Goal: Task Accomplishment & Management: Use online tool/utility

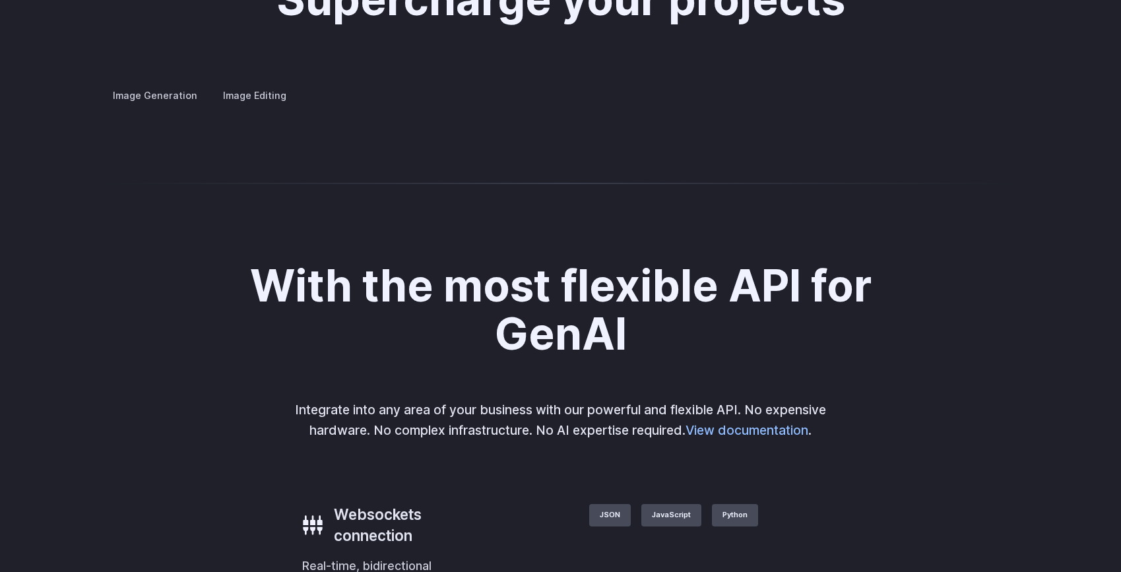
scroll to position [2526, 0]
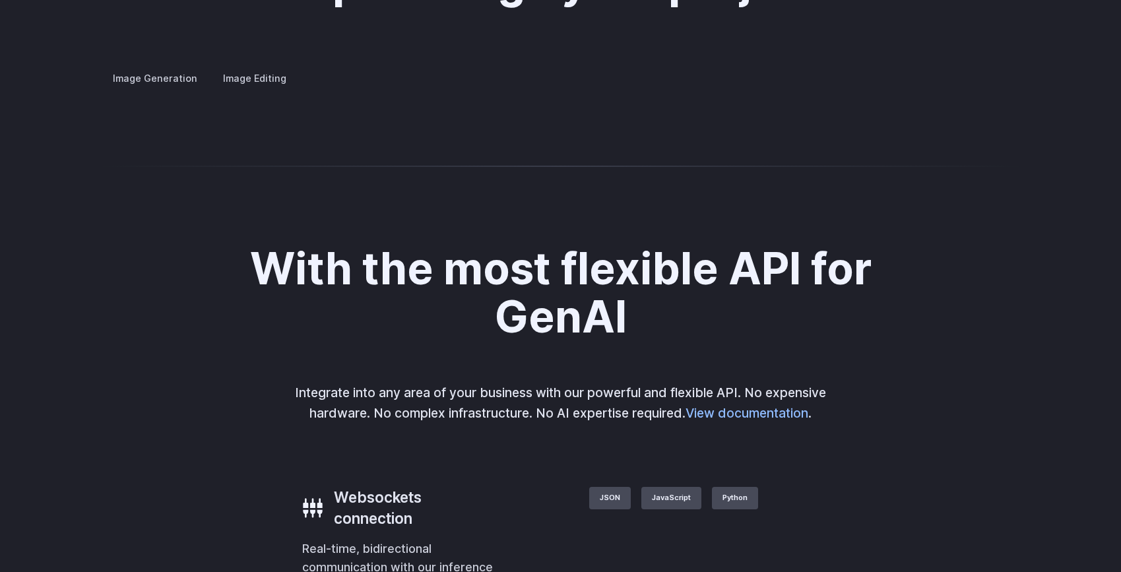
click at [0, 0] on summary "Concept design" at bounding box center [0, 0] width 0 height 0
click at [0, 0] on p "Quickly ideate and polish new concepts, from character design, to logos and mor…" at bounding box center [0, 0] width 0 height 0
click at [0, 0] on summary "Custom avatars" at bounding box center [0, 0] width 0 height 0
click at [0, 0] on img at bounding box center [0, 0] width 0 height 0
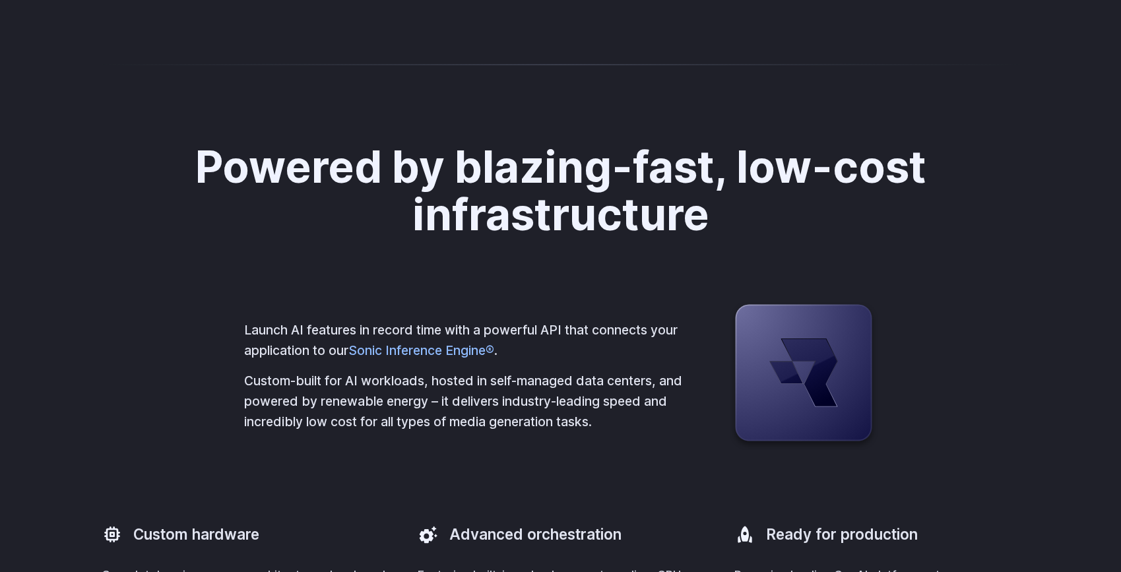
scroll to position [3183, 0]
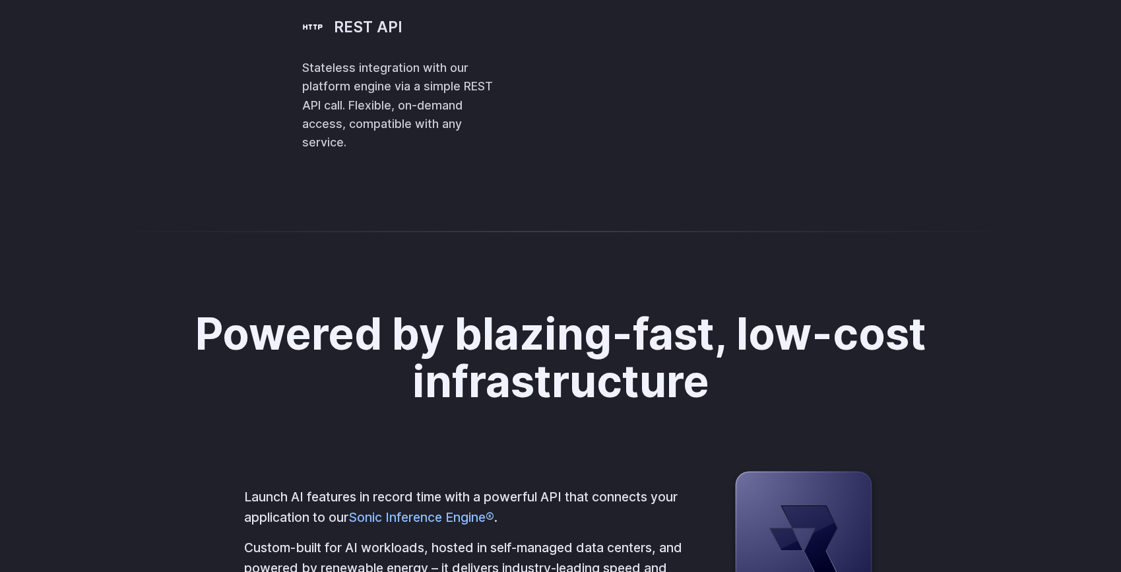
click at [334, 38] on h3 "REST API" at bounding box center [368, 26] width 69 height 21
click at [0, 0] on span "IImageInference" at bounding box center [0, 0] width 0 height 0
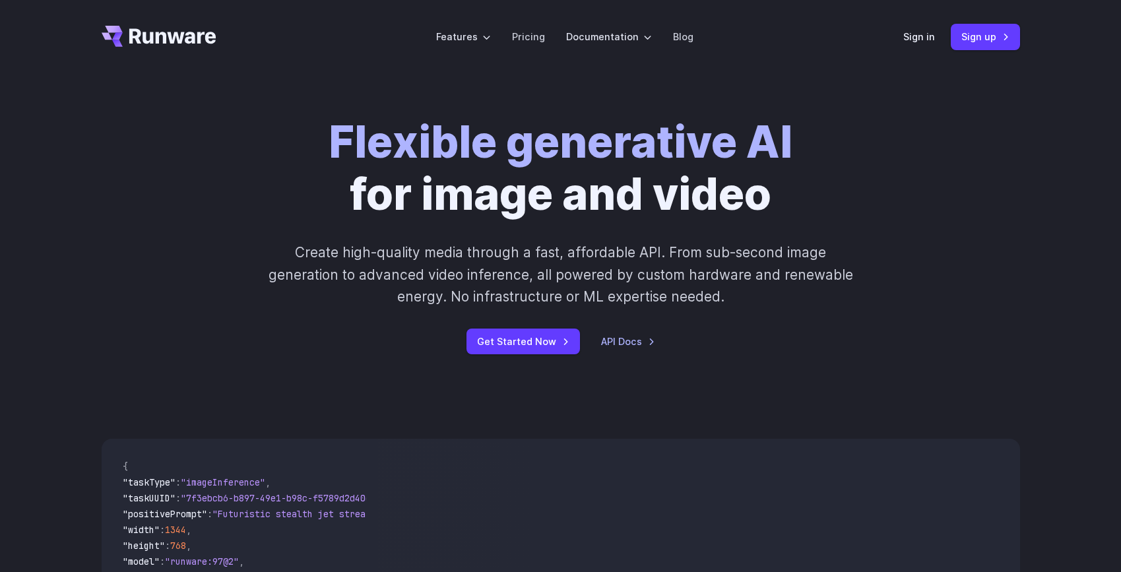
scroll to position [0, 0]
click at [535, 34] on link "Pricing" at bounding box center [528, 36] width 33 height 15
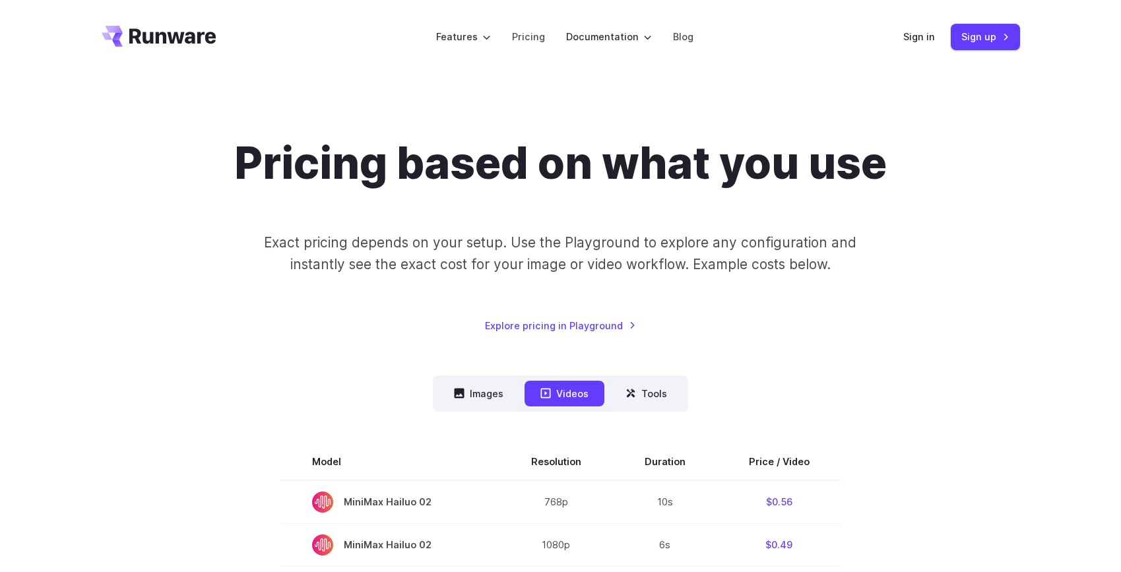
scroll to position [123, 0]
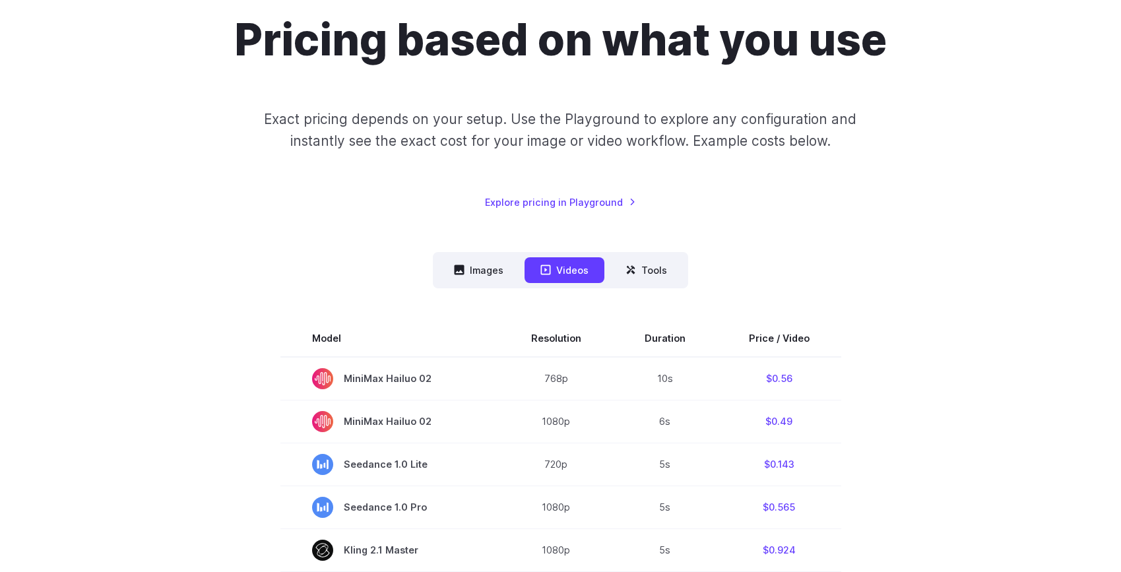
click at [472, 258] on button "Images" at bounding box center [478, 270] width 81 height 26
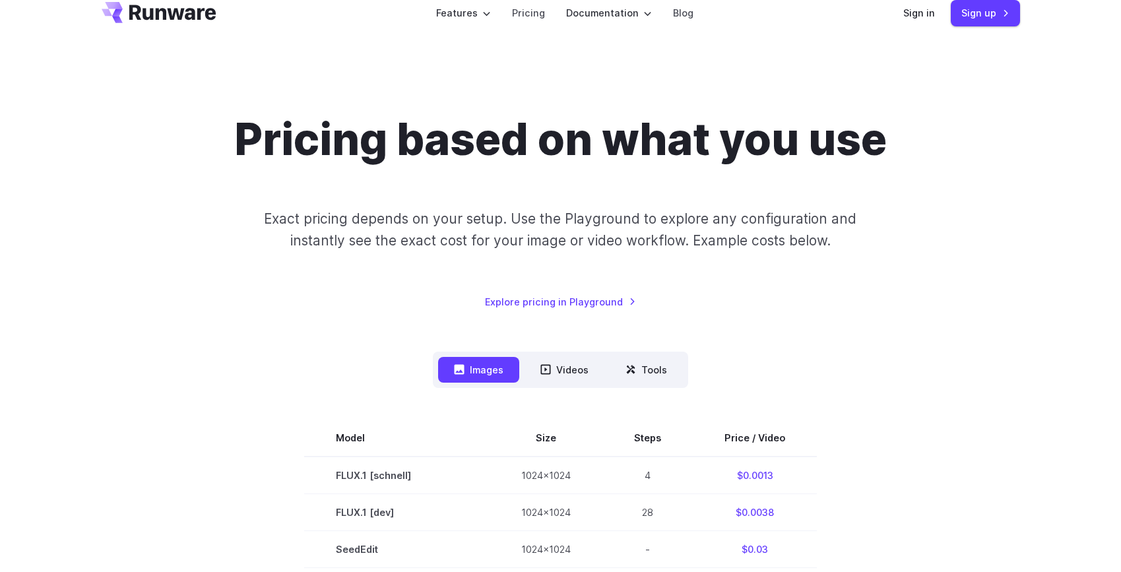
scroll to position [25, 0]
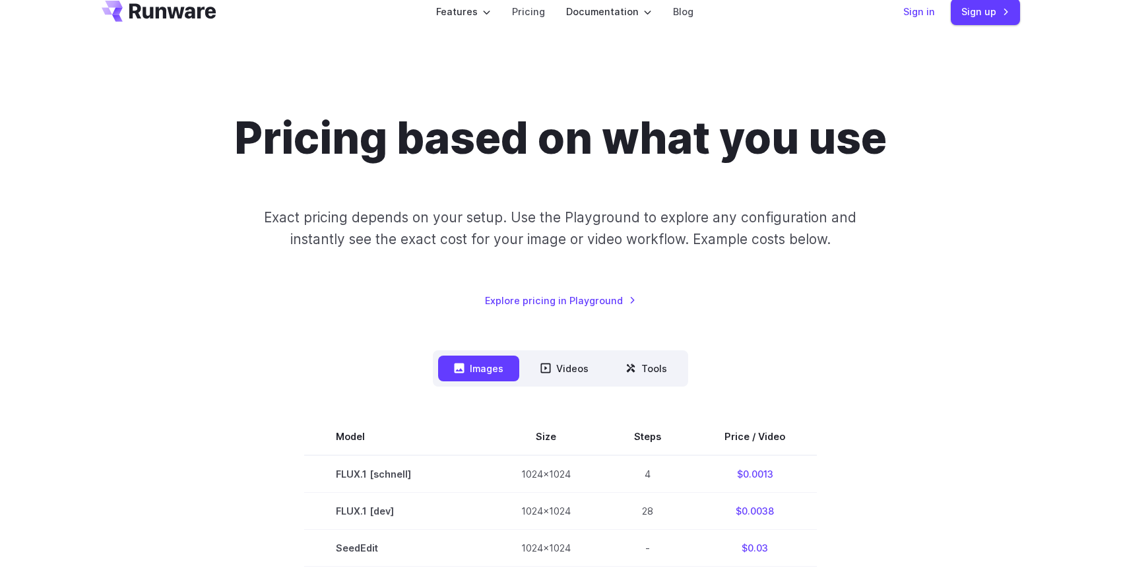
click at [925, 16] on link "Sign in" at bounding box center [919, 11] width 32 height 15
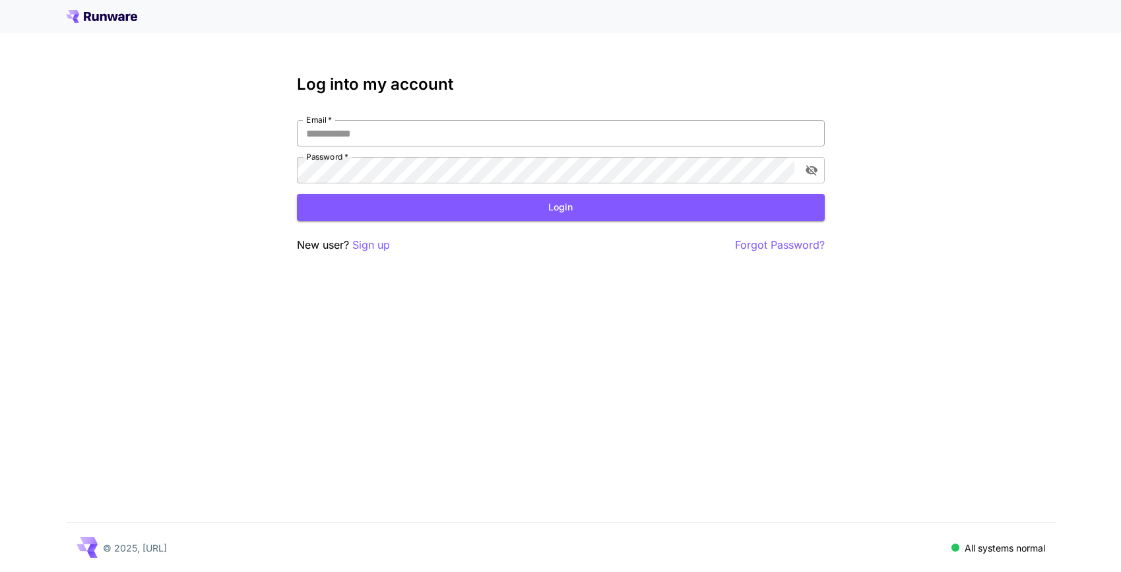
click at [477, 130] on input "Email   *" at bounding box center [561, 133] width 528 height 26
click at [365, 245] on p "Sign up" at bounding box center [371, 245] width 38 height 16
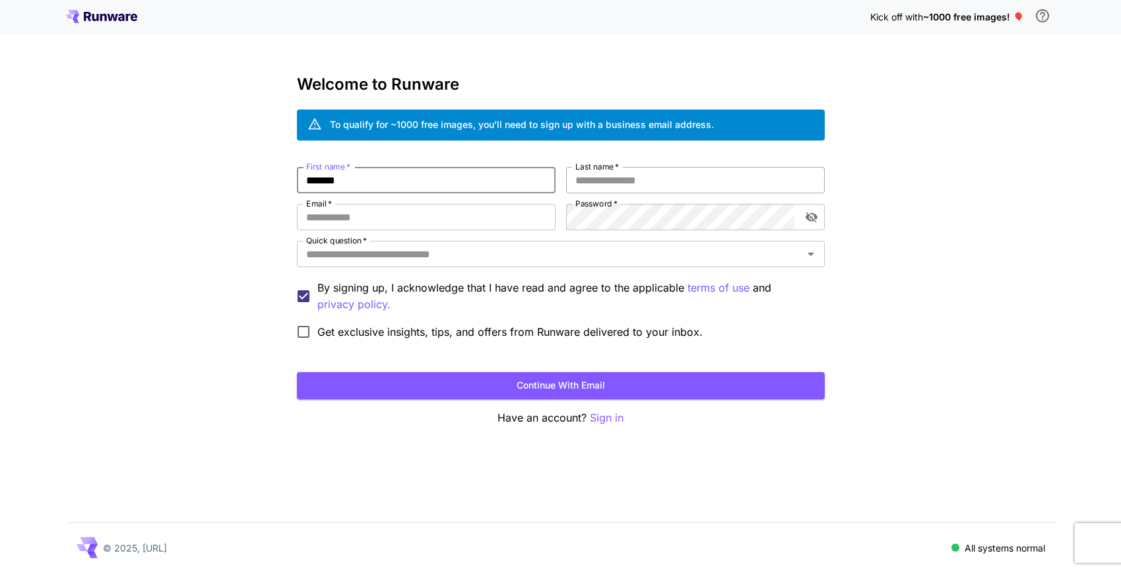
type input "*******"
type input "**********"
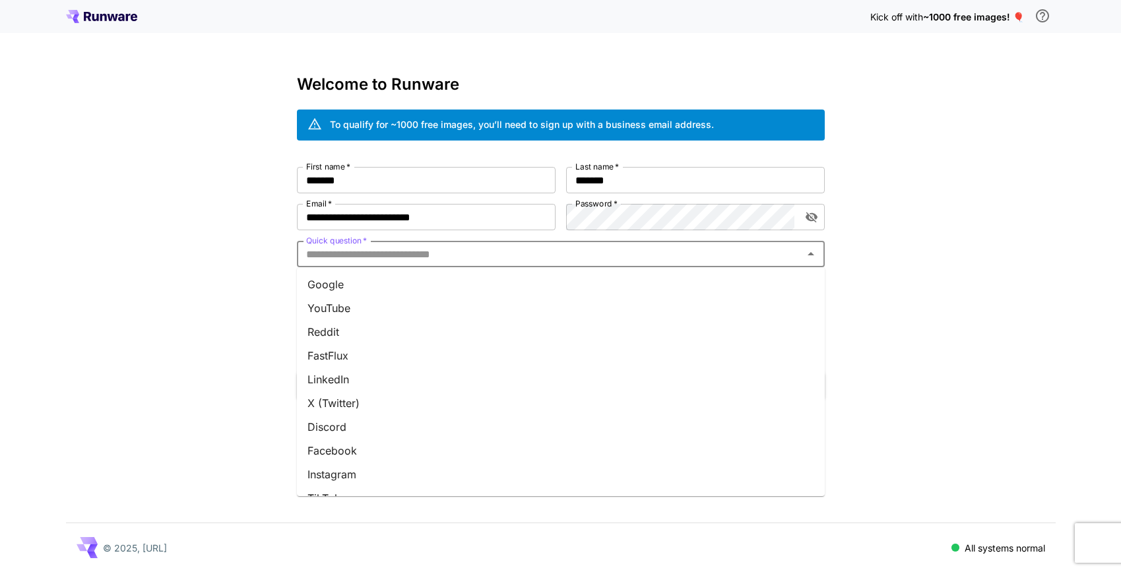
click at [523, 256] on input "Quick question   *" at bounding box center [550, 254] width 498 height 18
click at [441, 288] on li "Google" at bounding box center [561, 284] width 528 height 24
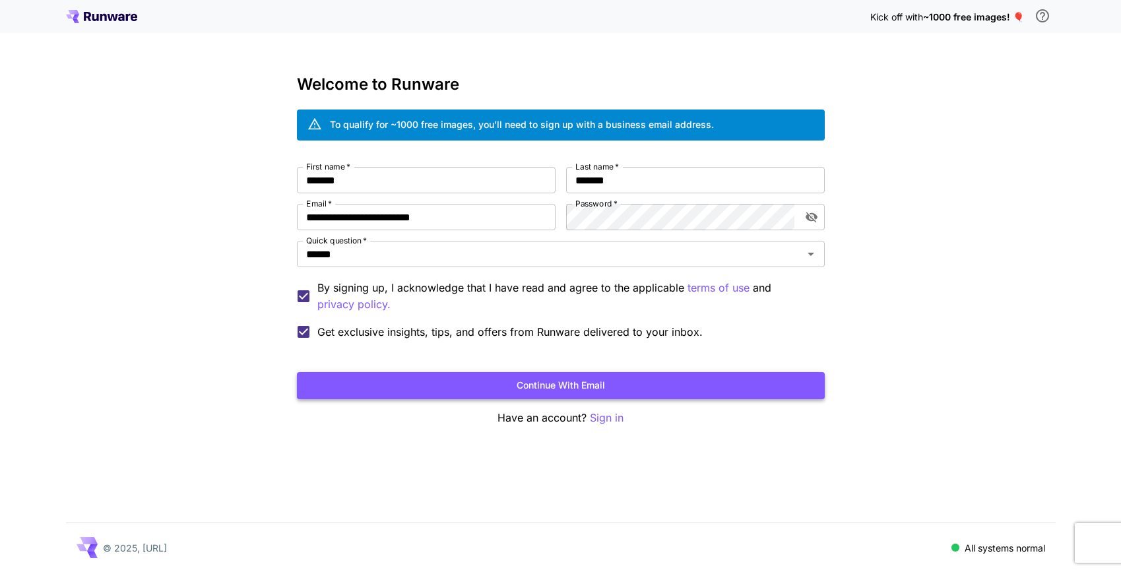
click at [431, 387] on button "Continue with email" at bounding box center [561, 385] width 528 height 27
click at [540, 375] on button "Continue with email" at bounding box center [561, 385] width 528 height 27
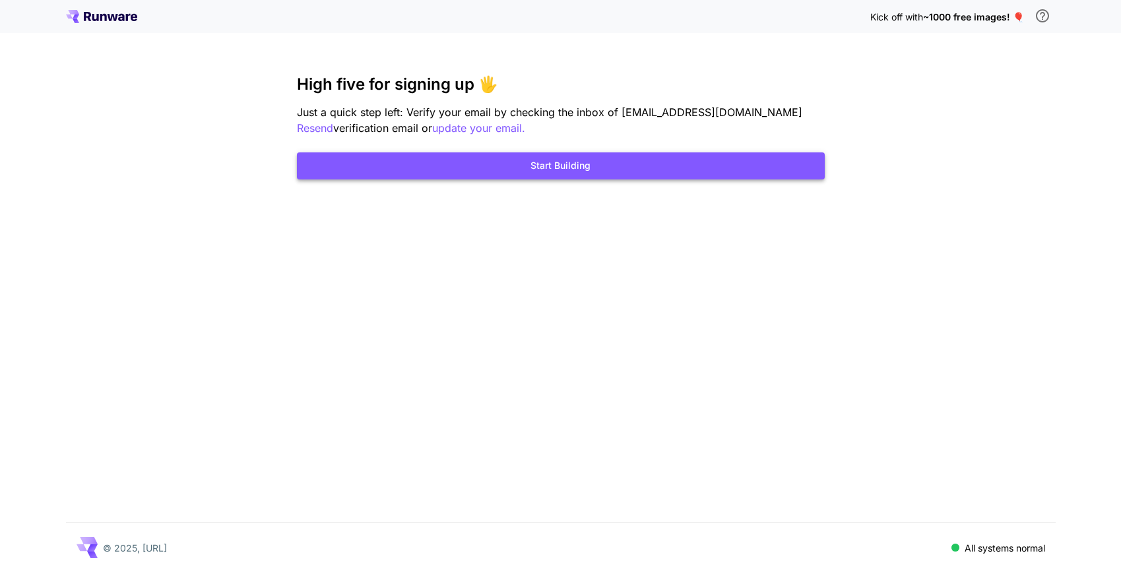
click at [600, 175] on button "Start Building" at bounding box center [561, 165] width 528 height 27
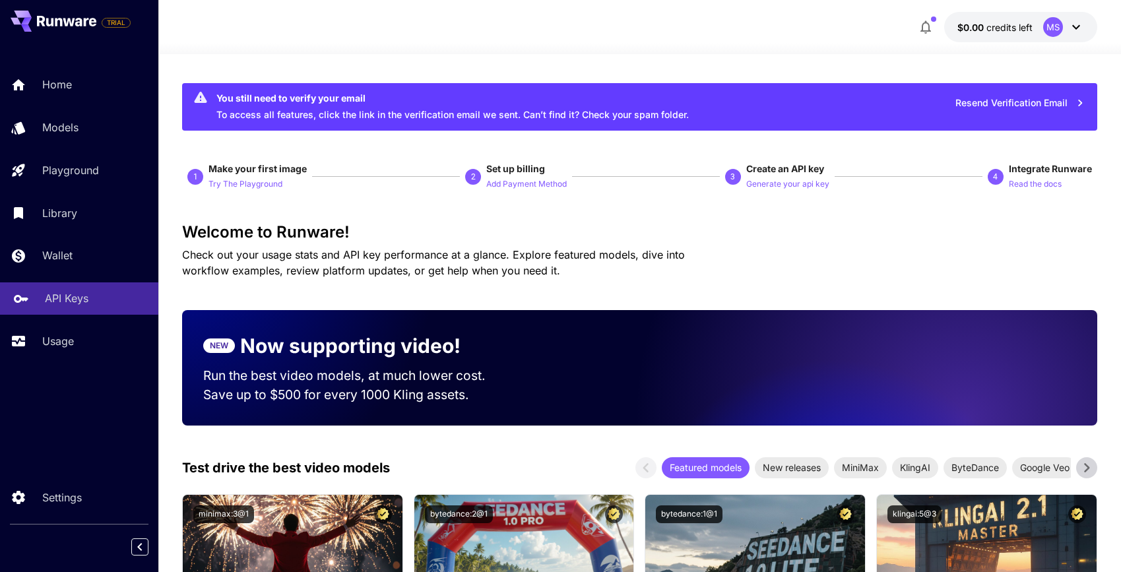
click at [84, 296] on p "API Keys" at bounding box center [67, 298] width 44 height 16
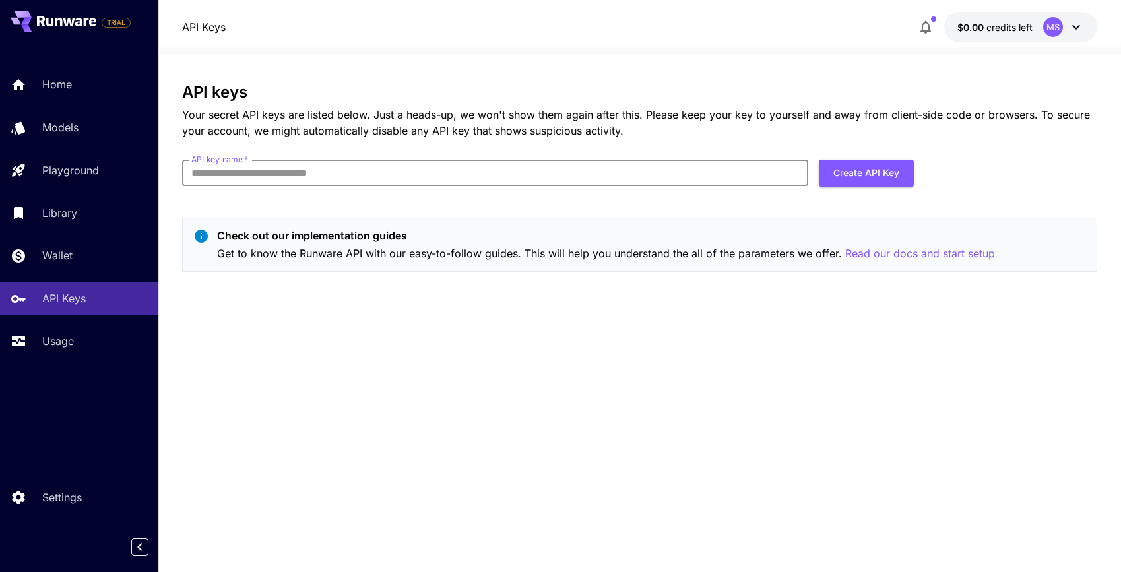
click at [374, 176] on input "API key name   *" at bounding box center [495, 173] width 626 height 26
click at [108, 340] on div "Usage" at bounding box center [96, 341] width 103 height 16
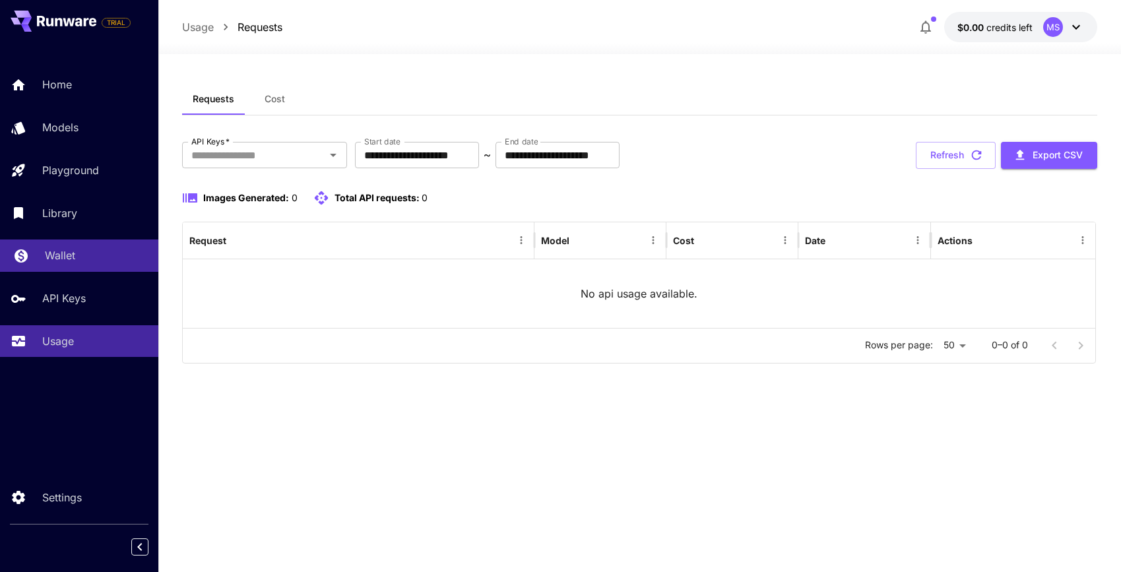
click at [79, 266] on link "Wallet" at bounding box center [79, 255] width 158 height 32
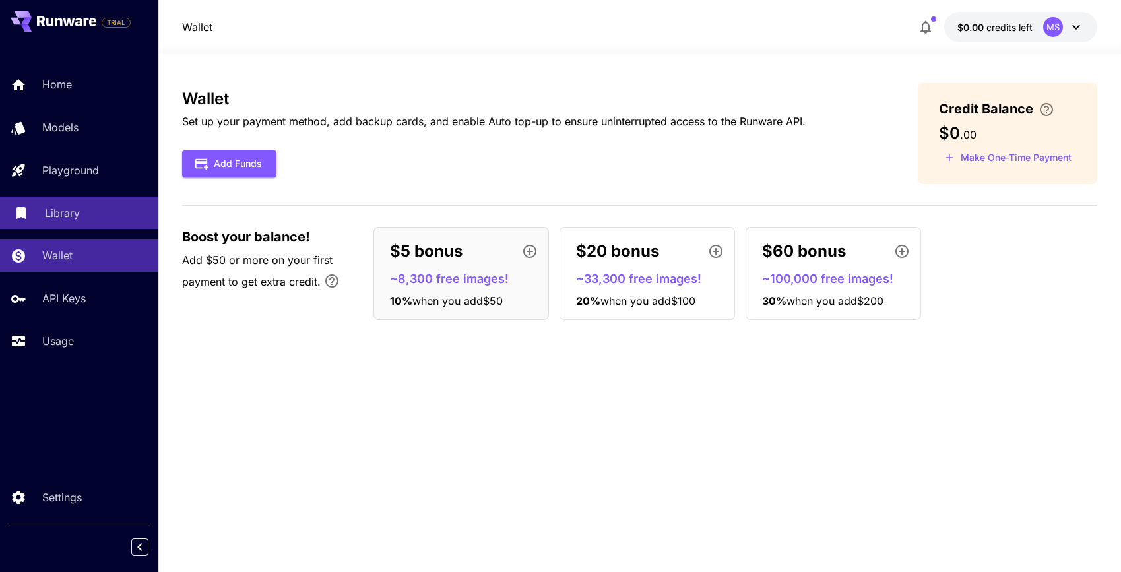
click at [86, 207] on div "Library" at bounding box center [96, 213] width 103 height 16
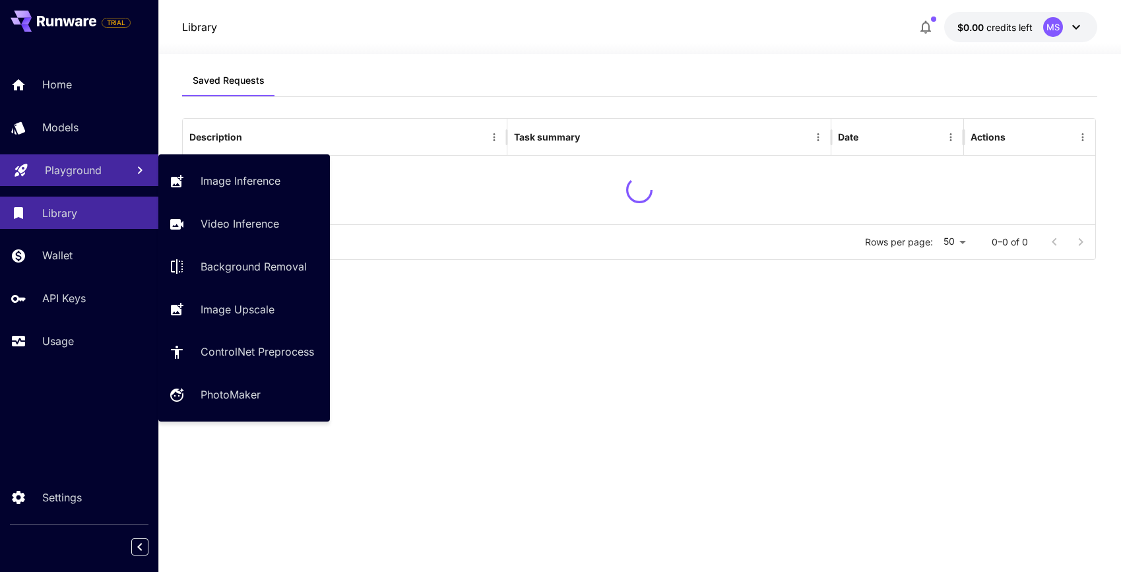
click at [94, 175] on p "Playground" at bounding box center [73, 170] width 57 height 16
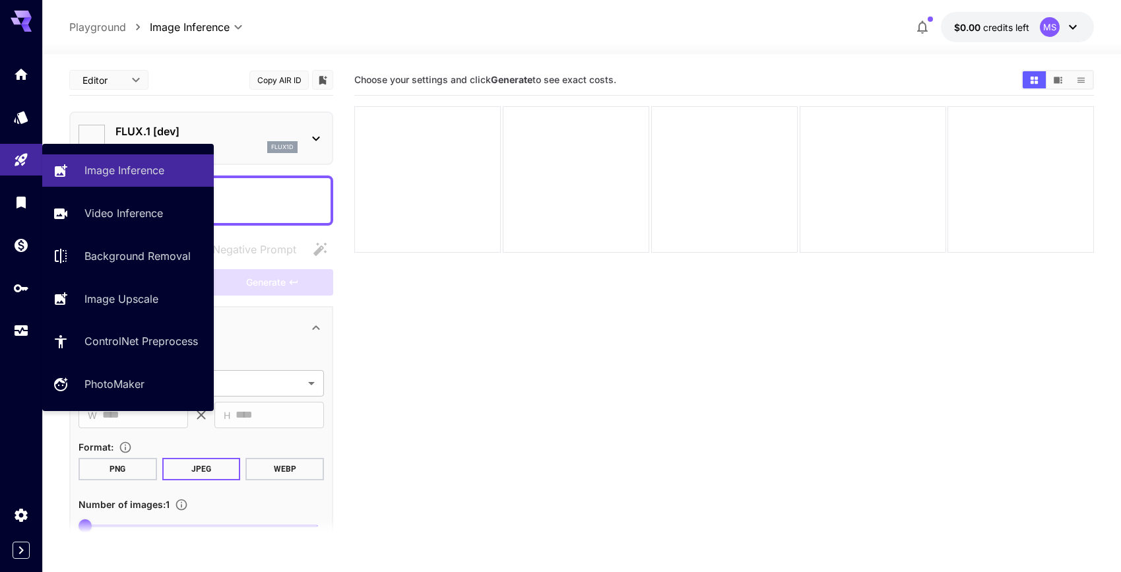
type input "**********"
click at [101, 121] on div "FLUX.1 [dev] flux1d" at bounding box center [200, 138] width 245 height 40
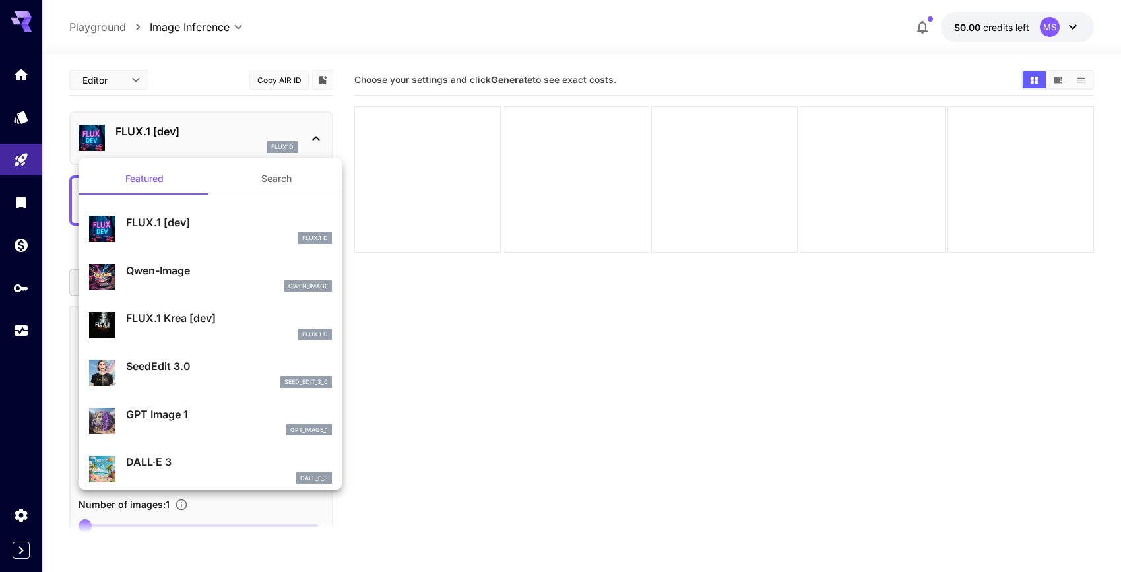
click at [39, 127] on div at bounding box center [560, 286] width 1121 height 572
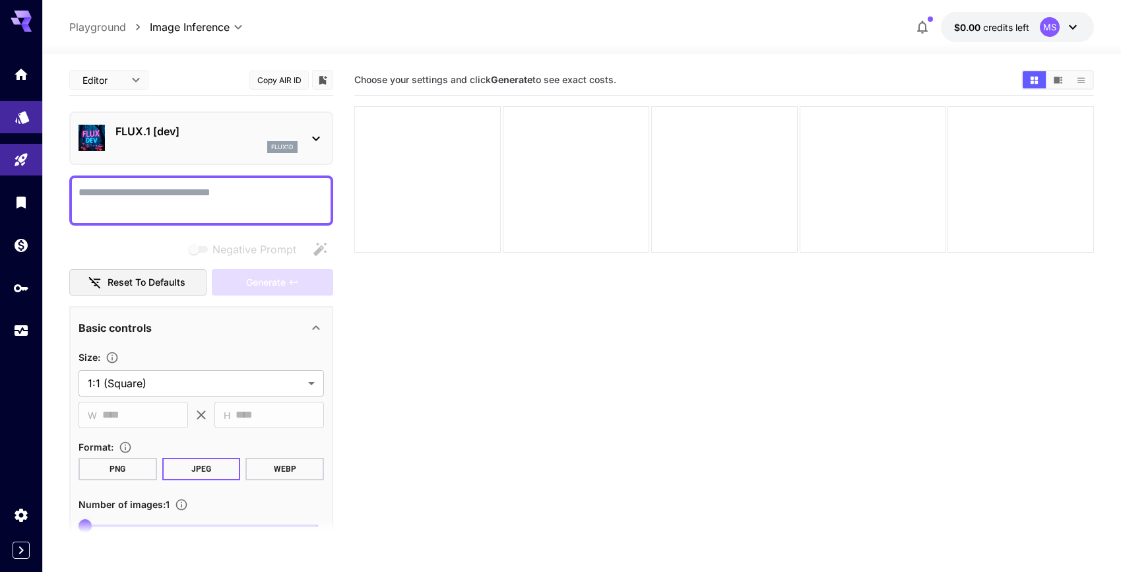
click at [16, 121] on icon "Models" at bounding box center [23, 113] width 16 height 16
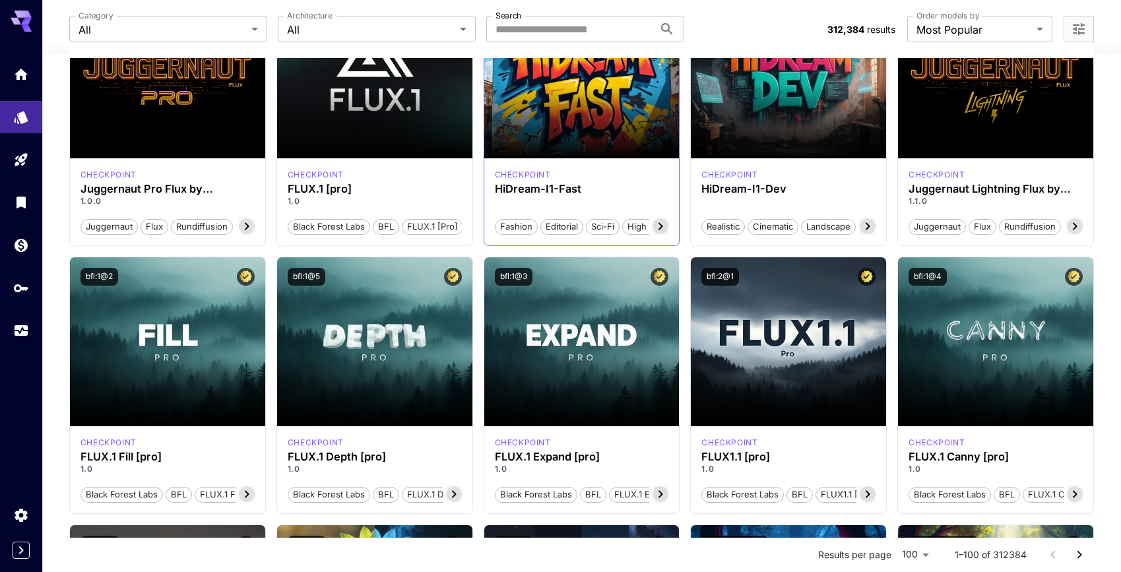
scroll to position [237, 0]
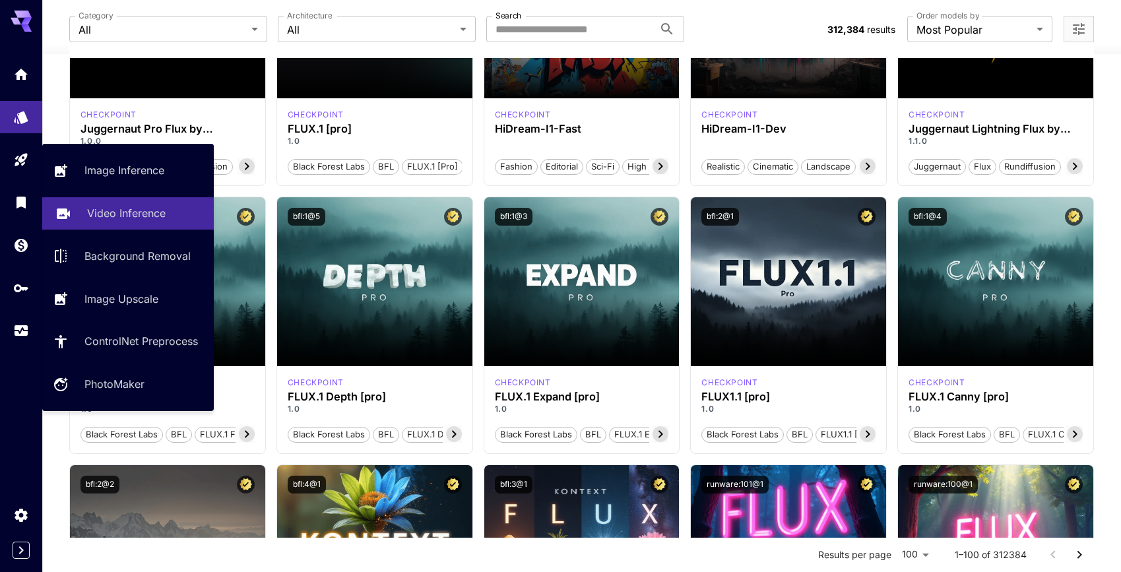
click at [111, 214] on p "Video Inference" at bounding box center [126, 213] width 78 height 16
